Goal: Communication & Community: Connect with others

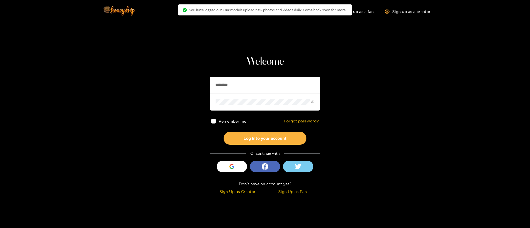
click at [245, 89] on input "*********" at bounding box center [265, 85] width 110 height 17
click at [235, 84] on input "**********" at bounding box center [265, 85] width 110 height 17
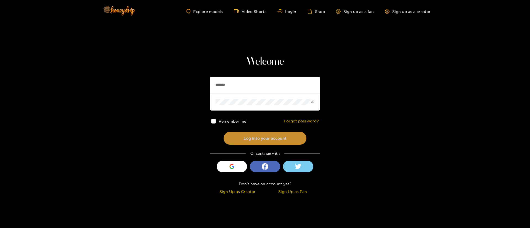
type input "*******"
click at [281, 132] on button "Log into your account" at bounding box center [264, 138] width 83 height 13
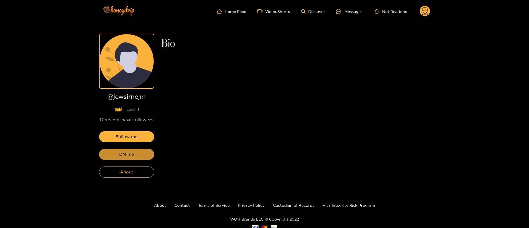
click at [143, 151] on button "DM me" at bounding box center [126, 154] width 55 height 11
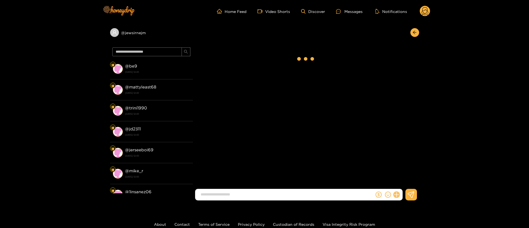
click at [398, 194] on icon at bounding box center [396, 195] width 6 height 6
click at [404, 182] on icon at bounding box center [407, 181] width 6 height 6
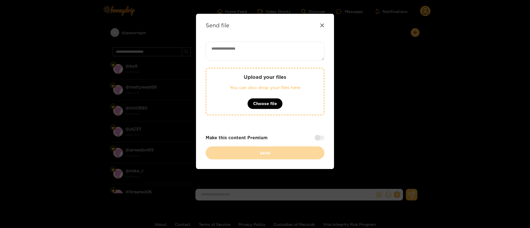
click at [321, 26] on icon at bounding box center [322, 25] width 4 height 4
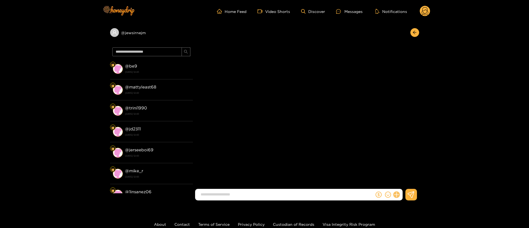
click at [396, 193] on icon at bounding box center [396, 195] width 6 height 6
click at [409, 181] on icon at bounding box center [406, 181] width 5 height 5
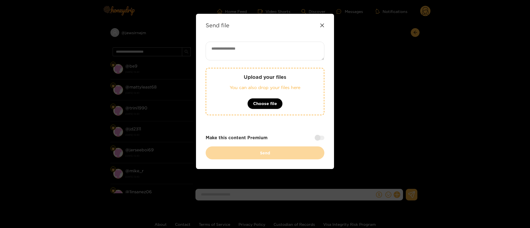
click at [231, 43] on textarea at bounding box center [265, 51] width 119 height 19
paste textarea "**********"
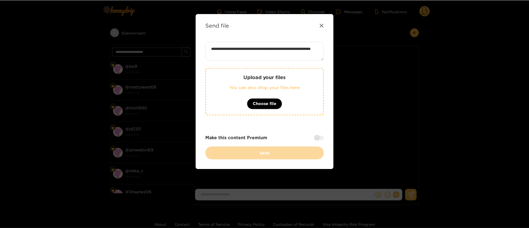
scroll to position [0, 0]
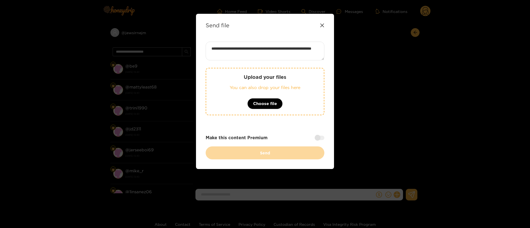
type textarea "**********"
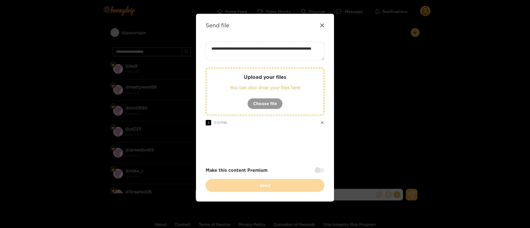
drag, startPoint x: 276, startPoint y: 144, endPoint x: 301, endPoint y: 161, distance: 30.0
click at [276, 144] on div at bounding box center [265, 145] width 119 height 22
click at [284, 140] on div at bounding box center [265, 145] width 119 height 22
click at [284, 154] on div at bounding box center [265, 145] width 119 height 22
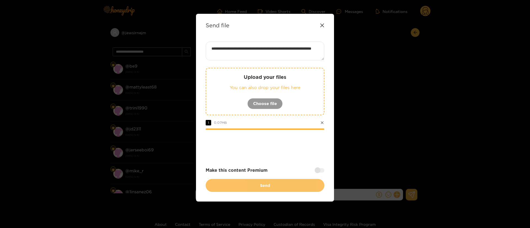
click at [281, 185] on button "Send" at bounding box center [265, 185] width 119 height 13
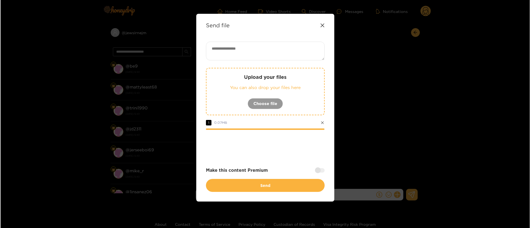
scroll to position [0, 0]
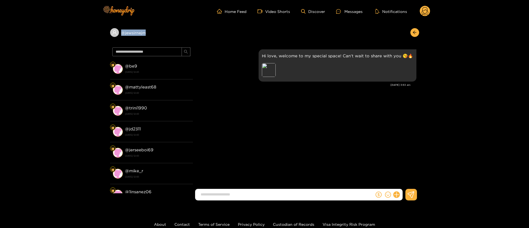
copy div "@ jewsirnejm"
drag, startPoint x: 152, startPoint y: 36, endPoint x: 188, endPoint y: 22, distance: 38.1
click at [141, 40] on div "@ jewsirnejm" at bounding box center [264, 34] width 309 height 23
click at [183, 29] on div "@ jewsirnejm" at bounding box center [151, 32] width 83 height 9
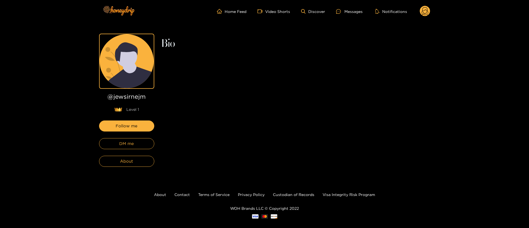
click at [132, 151] on div "Follow me DM me About" at bounding box center [126, 144] width 55 height 46
click at [133, 142] on span "DM me" at bounding box center [126, 143] width 15 height 7
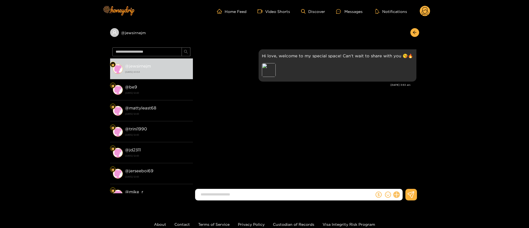
click at [398, 196] on icon at bounding box center [396, 195] width 6 height 6
click at [406, 180] on icon at bounding box center [407, 181] width 6 height 6
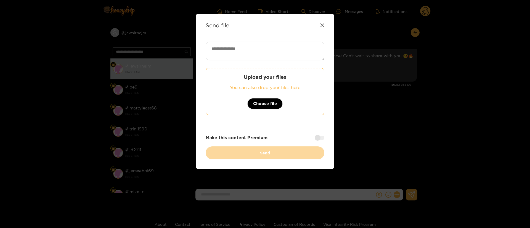
click at [252, 58] on textarea at bounding box center [265, 51] width 119 height 19
paste textarea "*****"
type textarea "**********"
click at [258, 109] on div "Upload your files You can also drop your files here Choose file" at bounding box center [265, 91] width 119 height 47
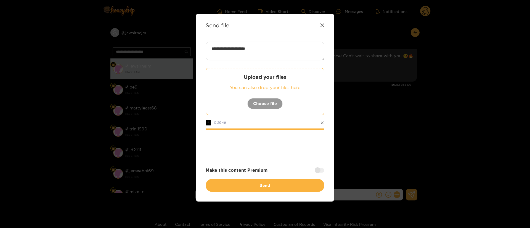
click at [321, 151] on div at bounding box center [265, 145] width 119 height 22
click at [323, 172] on div at bounding box center [319, 170] width 10 height 4
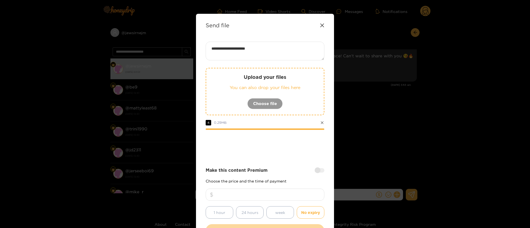
click at [302, 194] on input "number" at bounding box center [265, 195] width 119 height 12
type input "**"
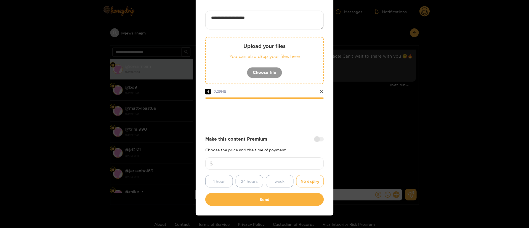
scroll to position [41, 0]
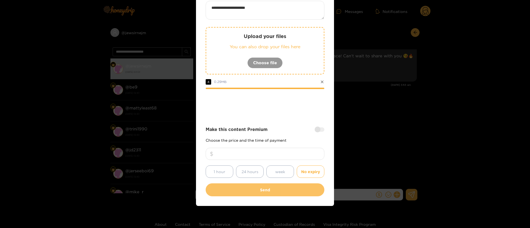
click at [285, 191] on button "Send" at bounding box center [265, 189] width 119 height 13
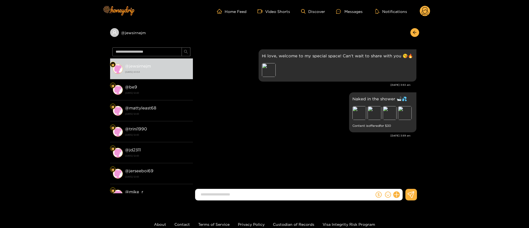
scroll to position [8, 0]
copy div "jewsirnejm"
copy div "@ jewsirnejm"
drag, startPoint x: 155, startPoint y: 30, endPoint x: 222, endPoint y: 20, distance: 67.2
click at [218, 32] on div "@ jewsirnejm" at bounding box center [264, 34] width 309 height 23
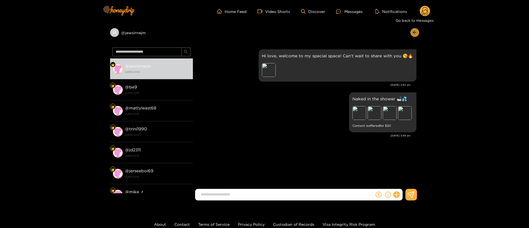
click at [413, 36] on button "button" at bounding box center [414, 32] width 9 height 9
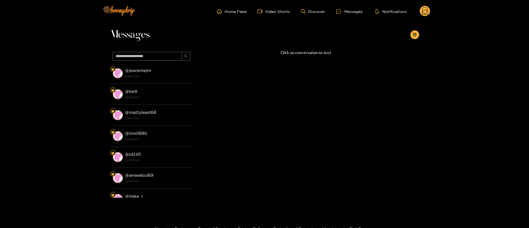
click at [424, 14] on circle at bounding box center [425, 11] width 10 height 10
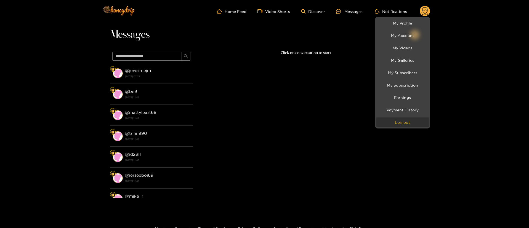
click at [401, 121] on button "Log out" at bounding box center [402, 123] width 52 height 10
